Goal: Transaction & Acquisition: Purchase product/service

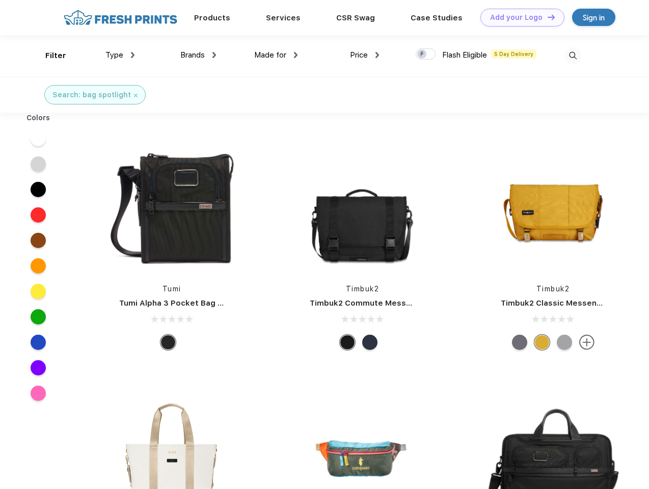
scroll to position [1, 0]
click at [519, 17] on link "Add your Logo Design Tool" at bounding box center [523, 18] width 84 height 18
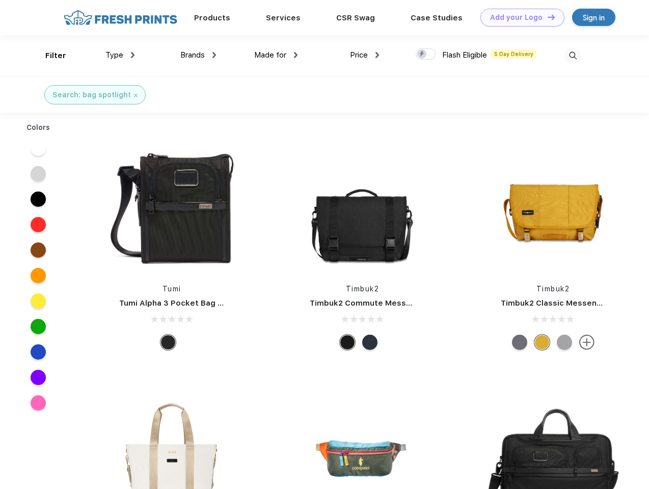
click at [0, 0] on div "Design Tool" at bounding box center [0, 0] width 0 height 0
click at [547, 17] on link "Add your Logo Design Tool" at bounding box center [523, 18] width 84 height 18
click at [49, 56] on div "Filter" at bounding box center [55, 56] width 21 height 12
click at [120, 55] on span "Type" at bounding box center [115, 54] width 18 height 9
click at [198, 55] on span "Brands" at bounding box center [192, 54] width 24 height 9
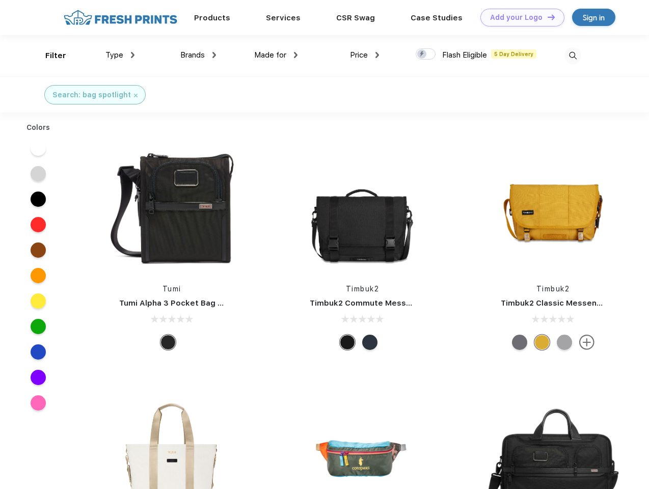
click at [276, 55] on span "Made for" at bounding box center [270, 54] width 32 height 9
click at [365, 55] on span "Price" at bounding box center [359, 54] width 18 height 9
click at [426, 55] on div at bounding box center [426, 53] width 20 height 11
click at [423, 55] on input "checkbox" at bounding box center [419, 51] width 7 height 7
click at [573, 56] on img at bounding box center [573, 55] width 17 height 17
